Goal: Information Seeking & Learning: Understand process/instructions

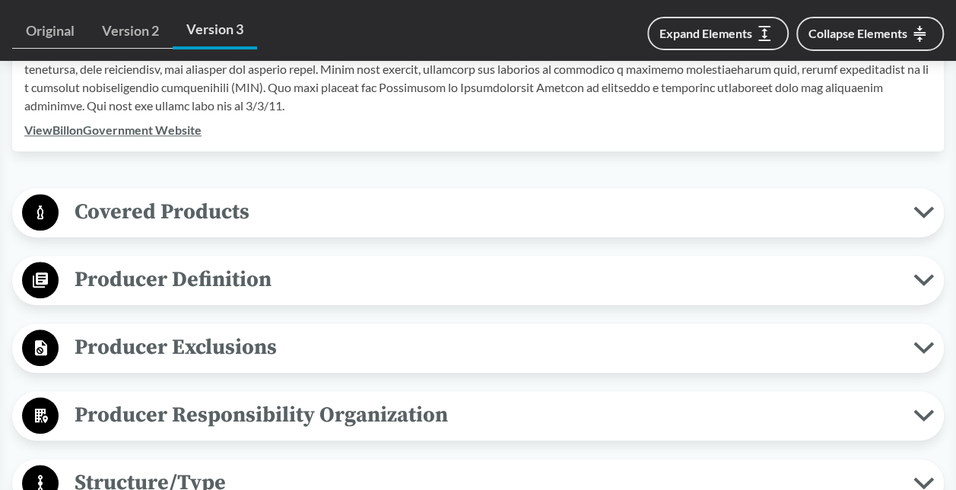
scroll to position [608, 0]
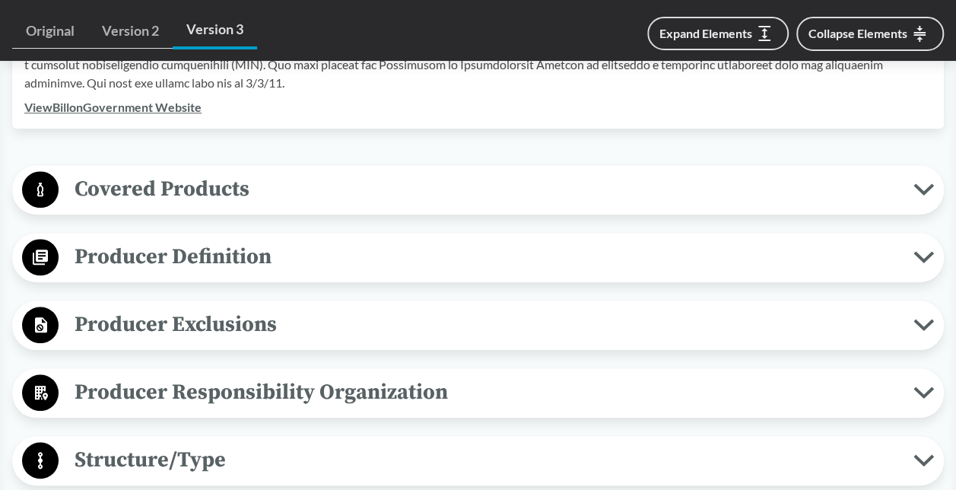
click at [368, 248] on span "Producer Definition" at bounding box center [486, 256] width 855 height 34
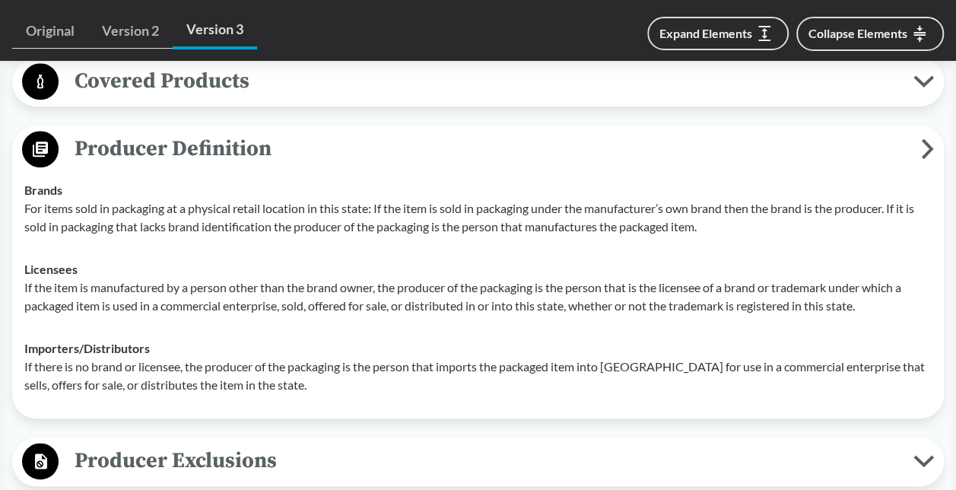
scroll to position [684, 0]
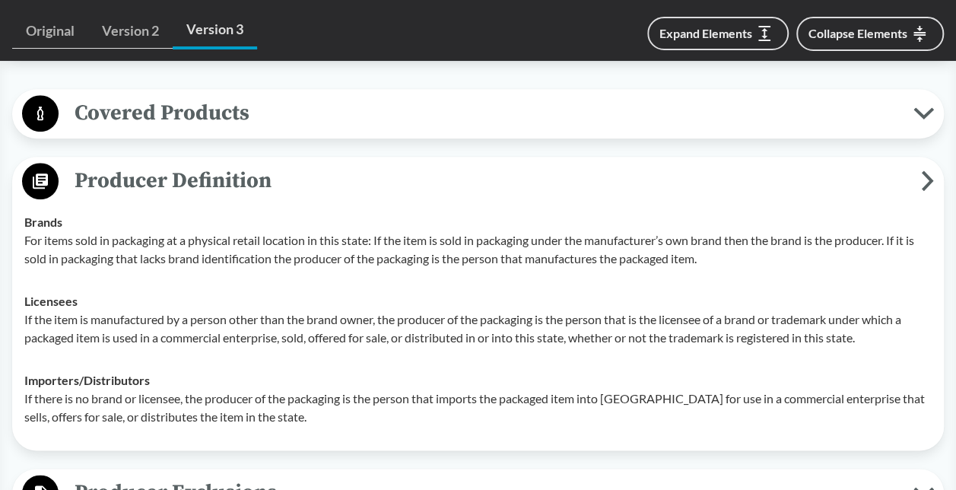
click at [391, 217] on div "Brands For items sold in packaging at a physical retail location in this state:…" at bounding box center [477, 240] width 907 height 55
click at [618, 436] on td "Importers/​Distributors If there is no brand or licensee, the producer of the p…" at bounding box center [477, 398] width 921 height 79
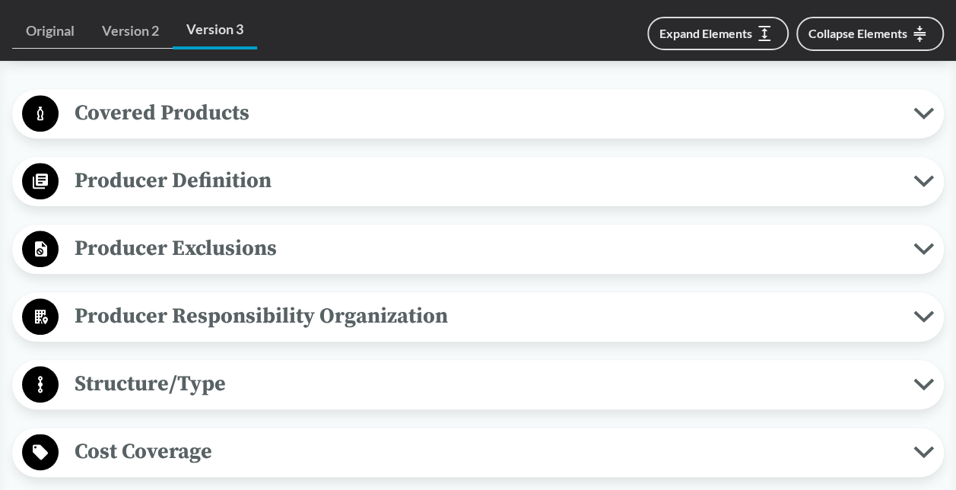
scroll to position [760, 0]
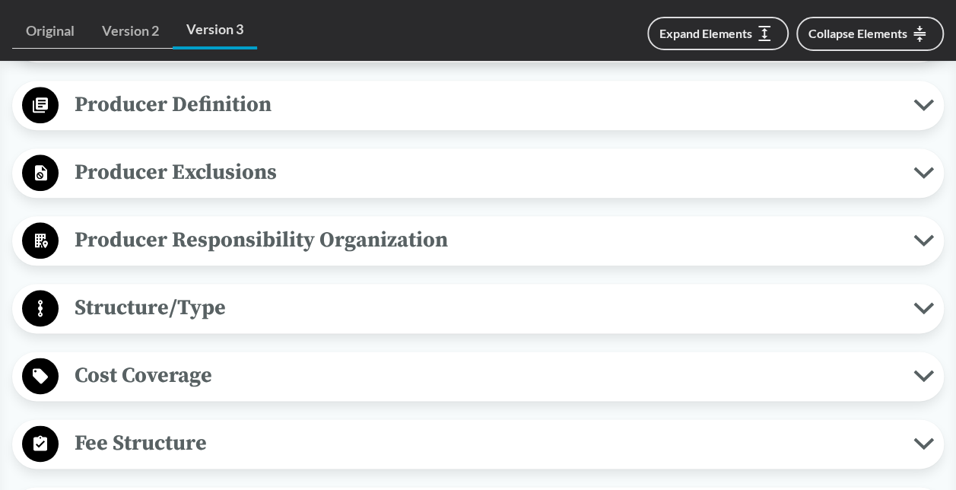
click at [328, 100] on span "Producer Definition" at bounding box center [486, 104] width 855 height 34
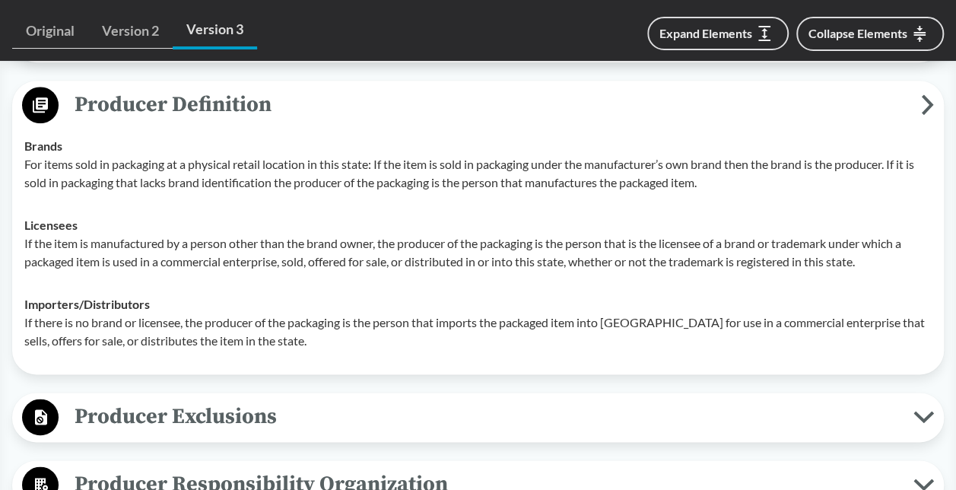
click at [875, 248] on p "If the item is manufactured by a person other than the brand owner, the produce…" at bounding box center [477, 252] width 907 height 36
